Goal: Transaction & Acquisition: Book appointment/travel/reservation

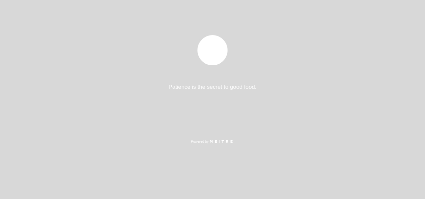
select select "es"
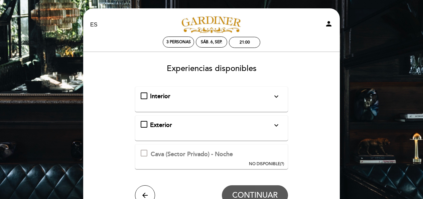
click at [278, 96] on icon "expand_more" at bounding box center [276, 96] width 8 height 8
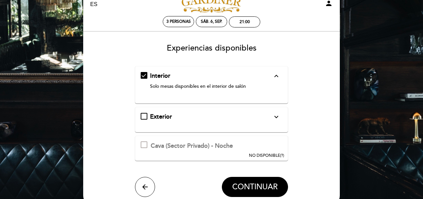
scroll to position [25, 0]
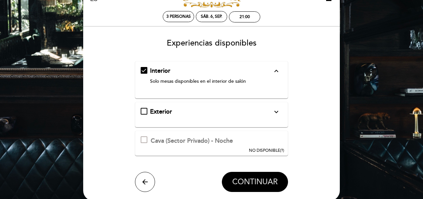
click at [260, 178] on span "CONTINUAR" at bounding box center [254, 181] width 45 height 9
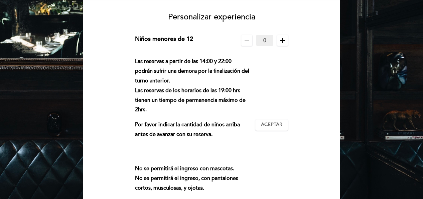
scroll to position [89, 0]
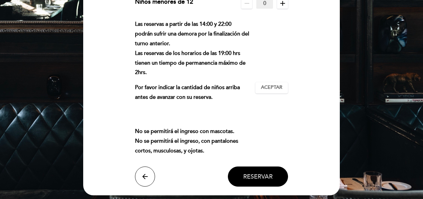
click at [261, 178] on span "Reservar" at bounding box center [257, 175] width 29 height 7
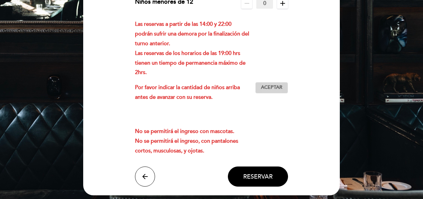
click at [276, 91] on button "Aceptar Aceptado" at bounding box center [271, 87] width 33 height 11
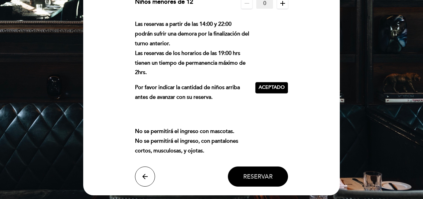
click at [268, 173] on span "Reservar" at bounding box center [257, 175] width 29 height 7
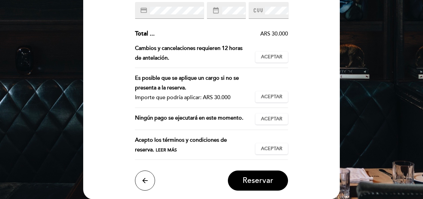
scroll to position [139, 0]
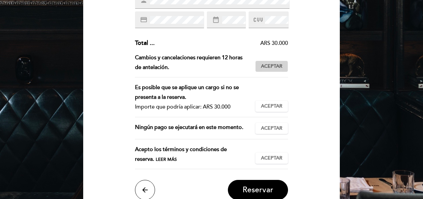
click at [283, 66] on button "Aceptar Aceptado" at bounding box center [271, 65] width 33 height 11
click at [274, 106] on span "Aceptar" at bounding box center [271, 106] width 21 height 7
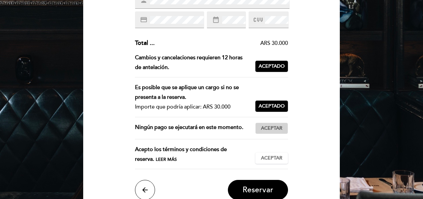
click at [273, 129] on span "Aceptar" at bounding box center [271, 128] width 21 height 7
click at [156, 157] on span "Leer más" at bounding box center [166, 158] width 21 height 5
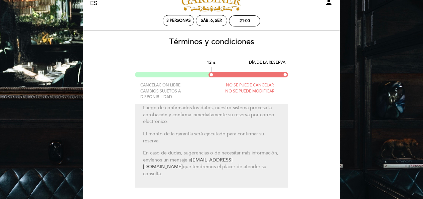
scroll to position [68, 0]
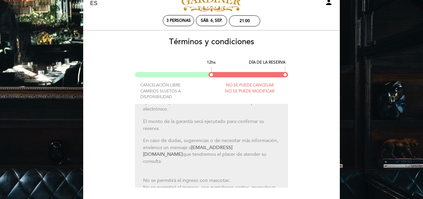
drag, startPoint x: 289, startPoint y: 169, endPoint x: 289, endPoint y: 175, distance: 6.4
click at [289, 175] on div "Términos y condiciones 12hs DÍA DE LA RESERVA CANCELACIÓN LIBRE CAMBIOS SUJETOS…" at bounding box center [211, 143] width 247 height 212
click at [289, 169] on div "Términos y condiciones 12hs DÍA DE LA RESERVA CANCELACIÓN LIBRE CAMBIOS SUJETOS…" at bounding box center [211, 143] width 247 height 212
drag, startPoint x: 289, startPoint y: 169, endPoint x: 289, endPoint y: 176, distance: 6.7
click at [289, 176] on div "Términos y condiciones 12hs DÍA DE LA RESERVA CANCELACIÓN LIBRE CAMBIOS SUJETOS…" at bounding box center [211, 143] width 247 height 212
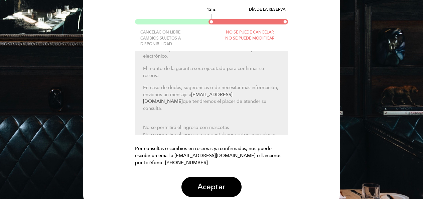
scroll to position [74, 0]
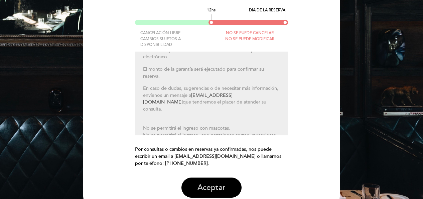
click at [209, 189] on button "Aceptar" at bounding box center [211, 187] width 60 height 20
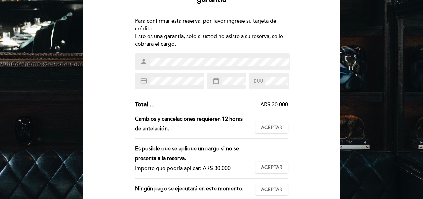
scroll to position [77, 0]
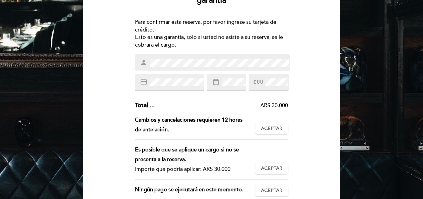
click at [226, 77] on div "date_range" at bounding box center [226, 82] width 39 height 17
click at [349, 71] on div "EN ES PT [PERSON_NAME] person 3 personas sáb. 6, sep. 21:00 [GEOGRAPHIC_DATA] B…" at bounding box center [211, 124] width 423 height 402
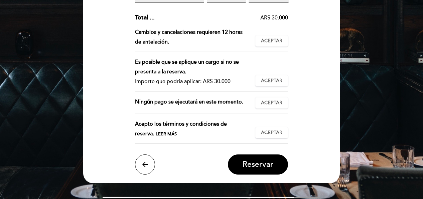
scroll to position [166, 0]
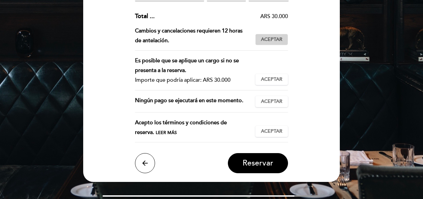
click at [273, 38] on span "Aceptar" at bounding box center [271, 39] width 21 height 7
click at [277, 72] on div "Es posible que se aplique un cargo si no se presenta a la reserva. Importe que …" at bounding box center [211, 73] width 153 height 34
click at [277, 78] on span "Aceptar" at bounding box center [271, 79] width 21 height 7
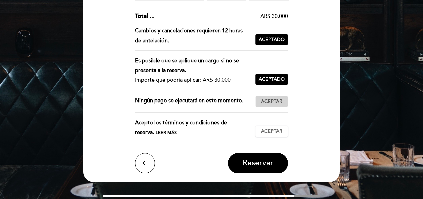
click at [276, 100] on span "Aceptar" at bounding box center [271, 101] width 21 height 7
click at [276, 129] on span "Aceptar" at bounding box center [271, 131] width 21 height 7
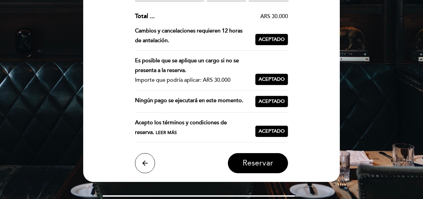
click at [276, 160] on button "Reservar" at bounding box center [258, 163] width 60 height 20
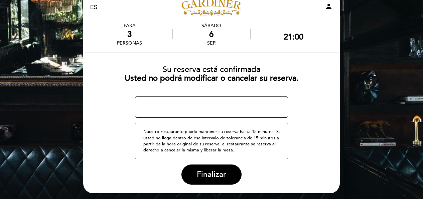
scroll to position [19, 0]
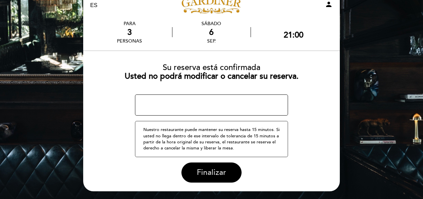
click at [208, 172] on span "Finalizar" at bounding box center [211, 171] width 29 height 9
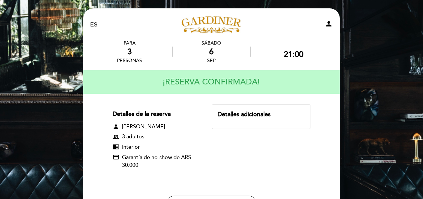
scroll to position [81, 0]
